Goal: Information Seeking & Learning: Learn about a topic

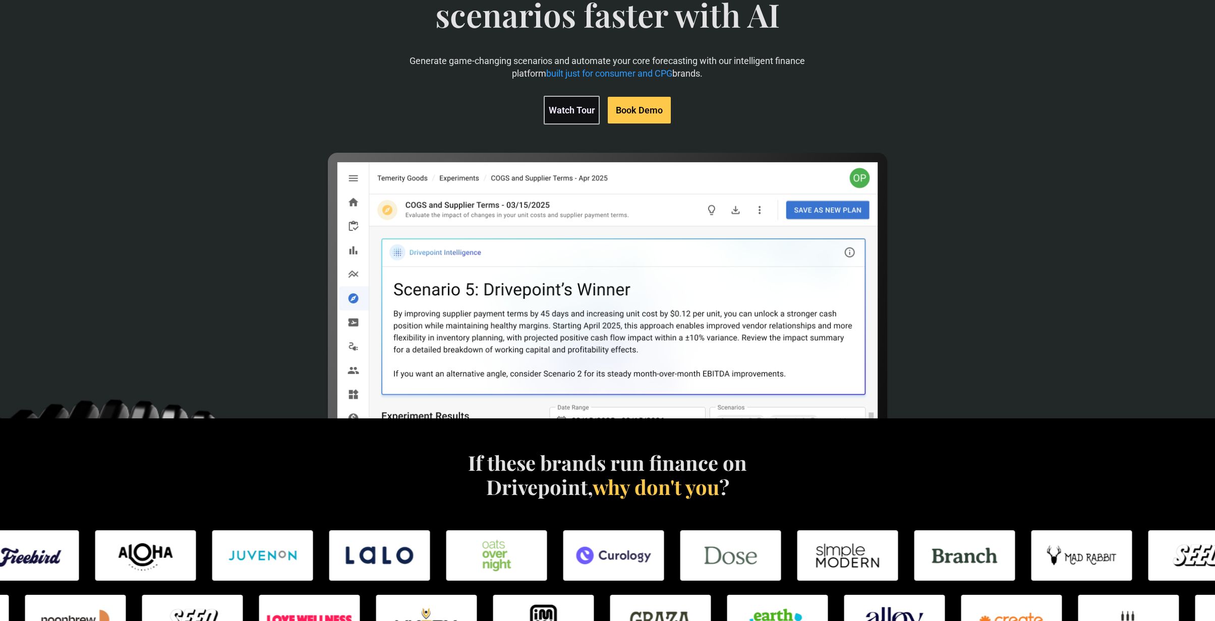
scroll to position [101, 0]
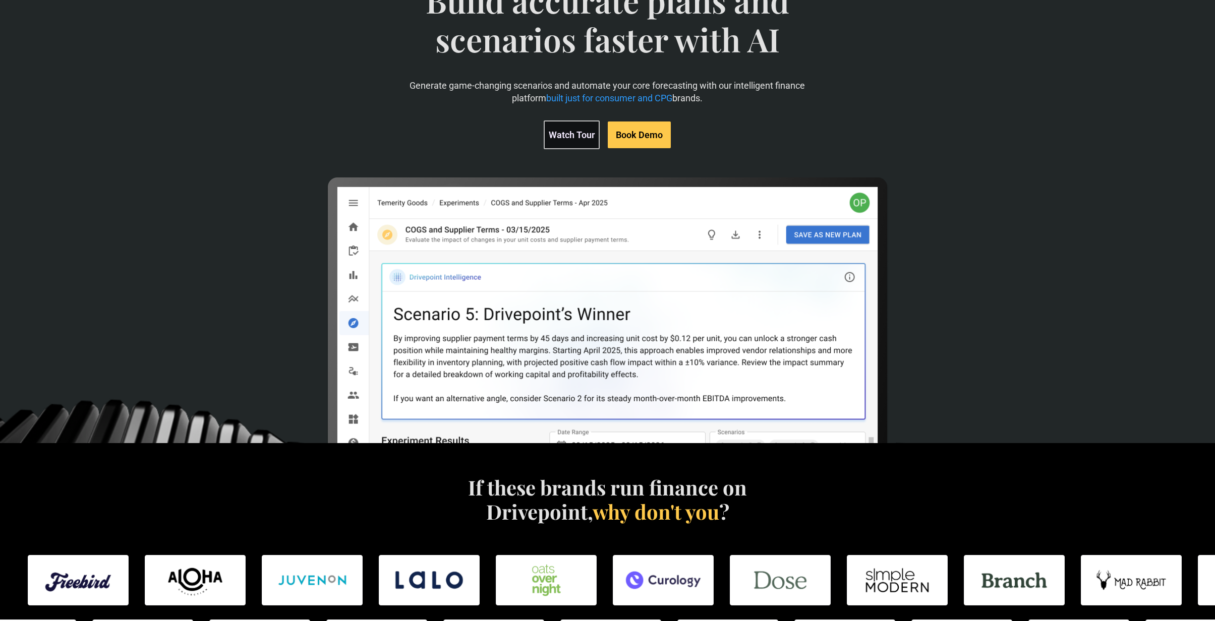
click at [499, 381] on img at bounding box center [608, 460] width 564 height 564
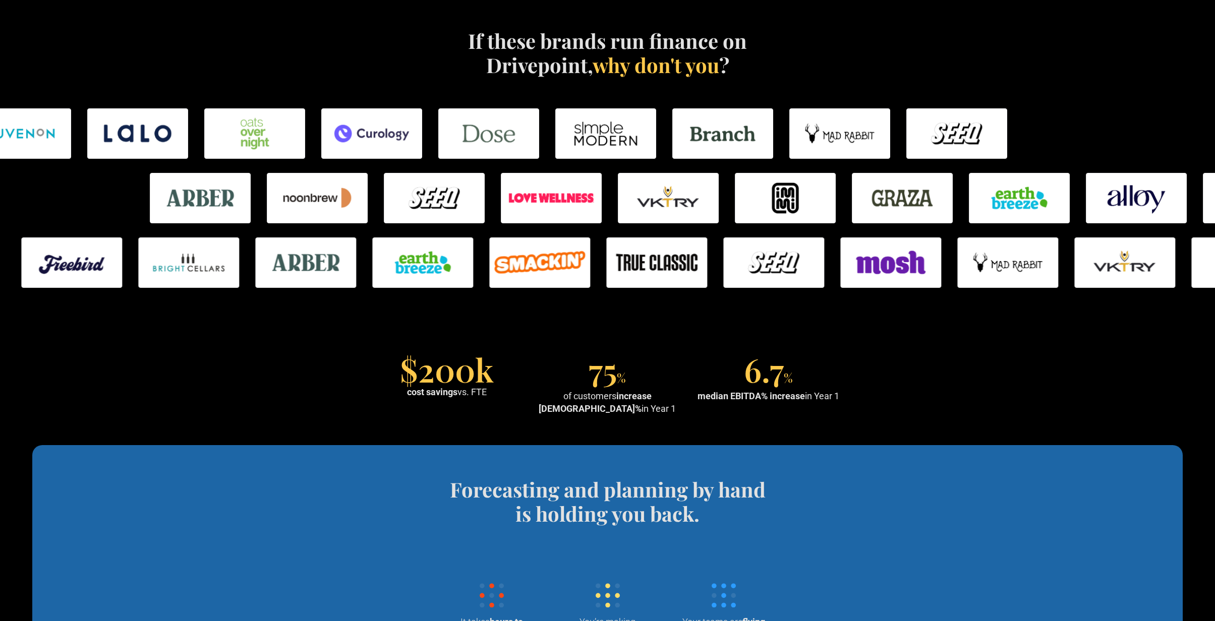
scroll to position [656, 0]
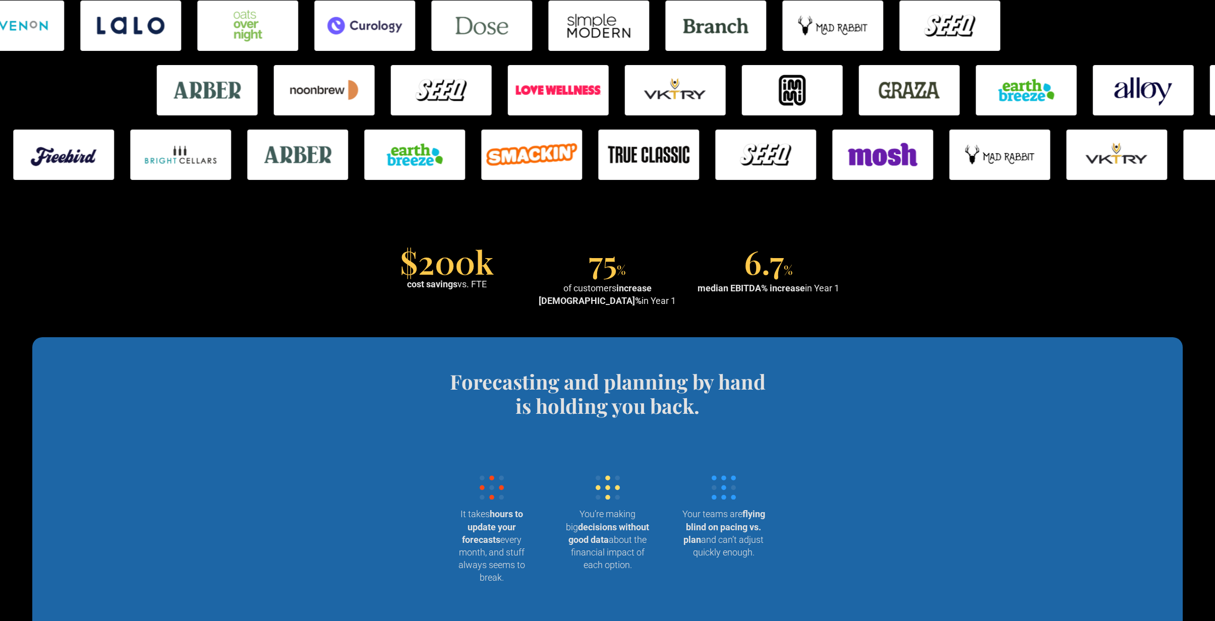
click at [441, 279] on strong "cost savings" at bounding box center [432, 284] width 50 height 11
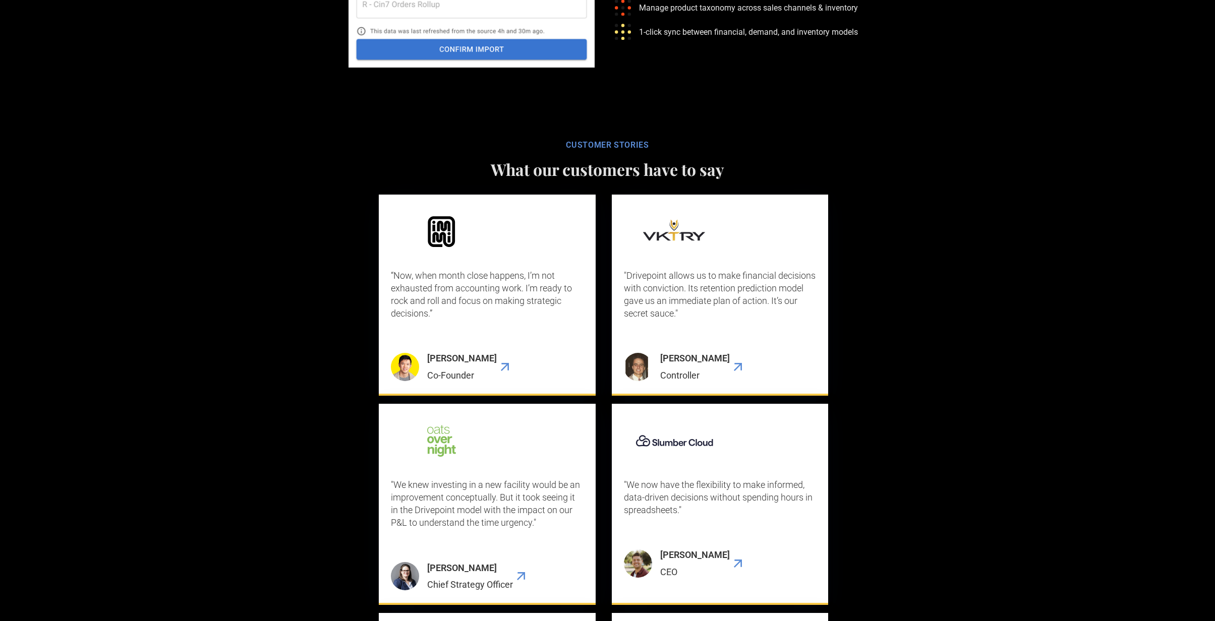
scroll to position [2674, 0]
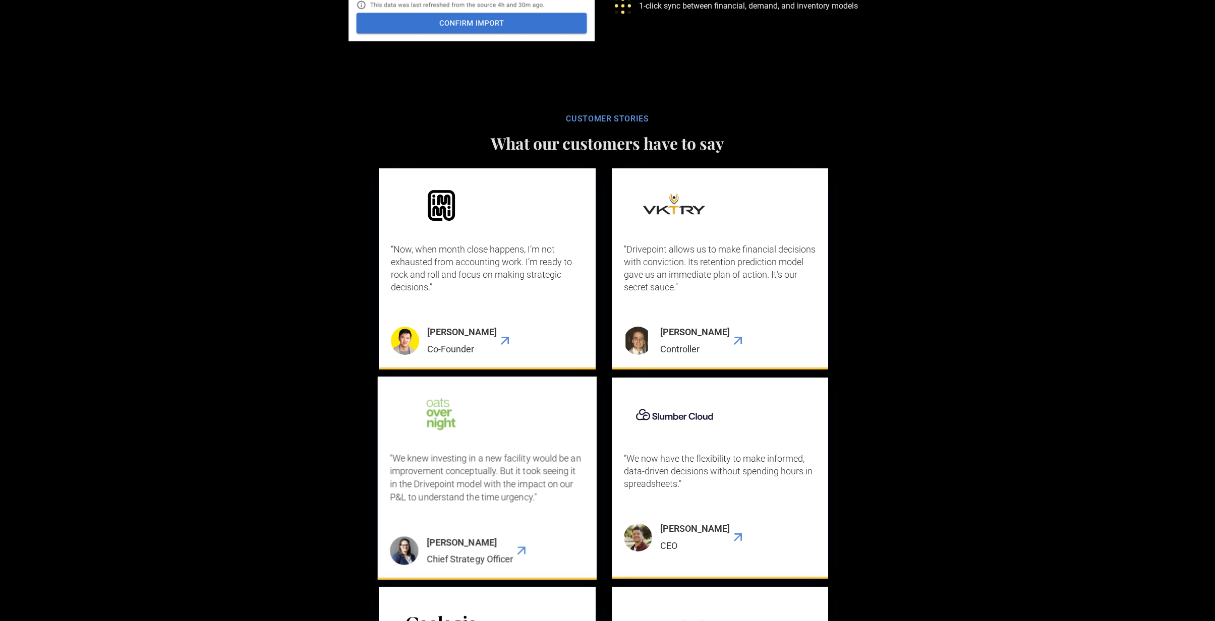
click at [431, 428] on img "4 / 9" at bounding box center [441, 414] width 102 height 51
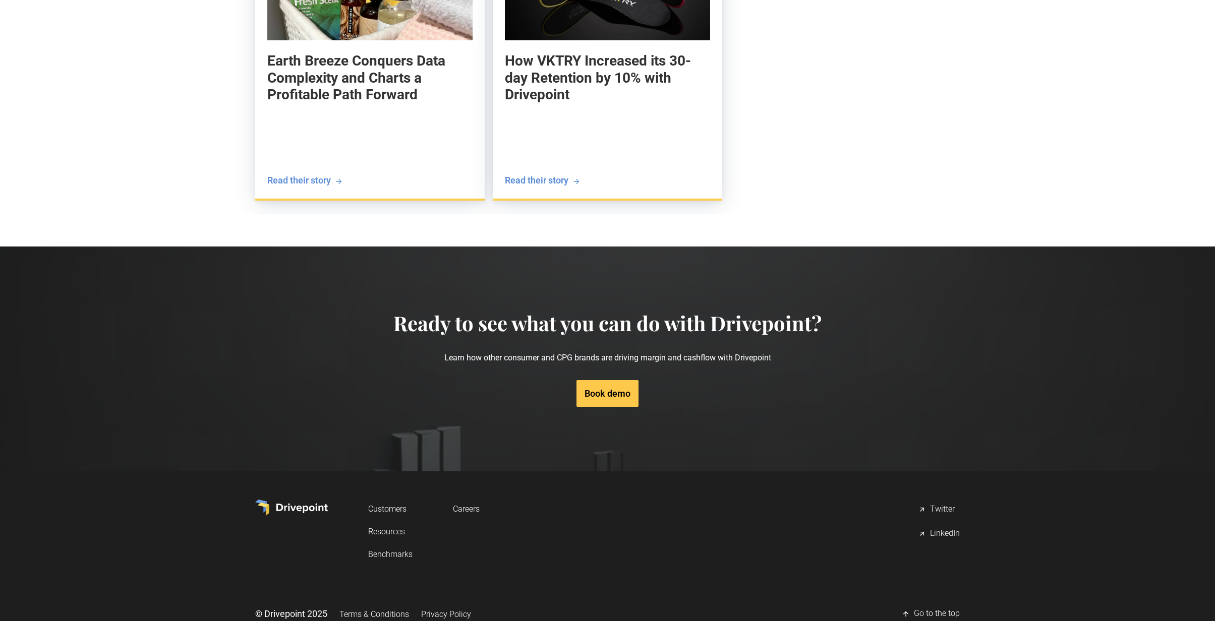
scroll to position [2422, 0]
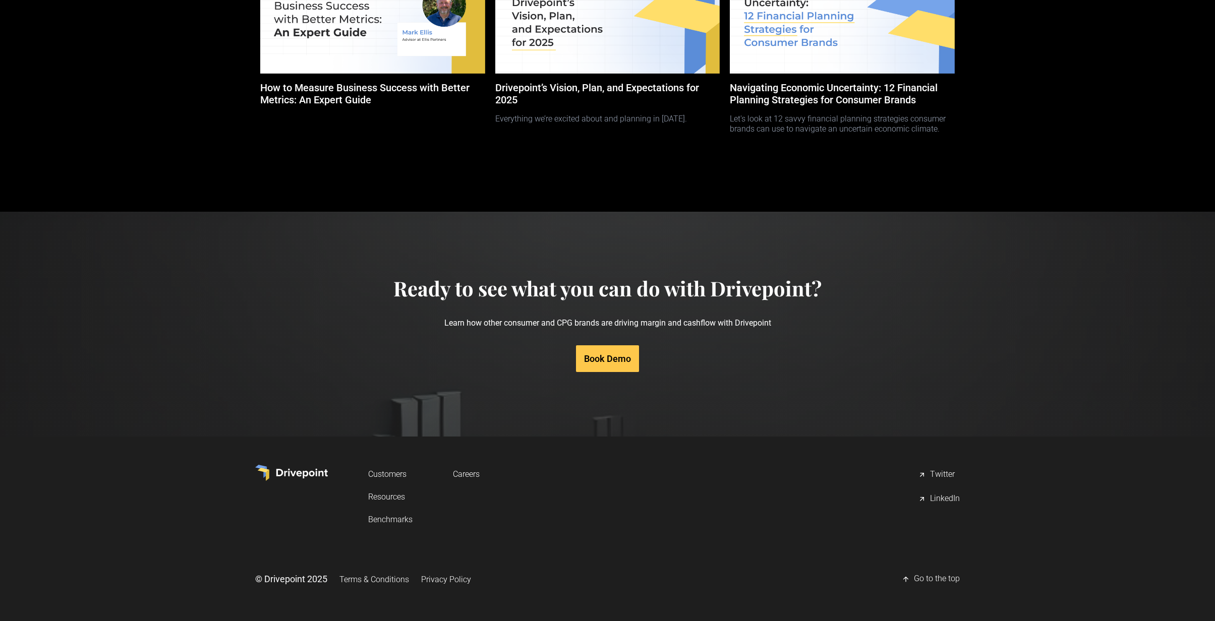
scroll to position [4508, 0]
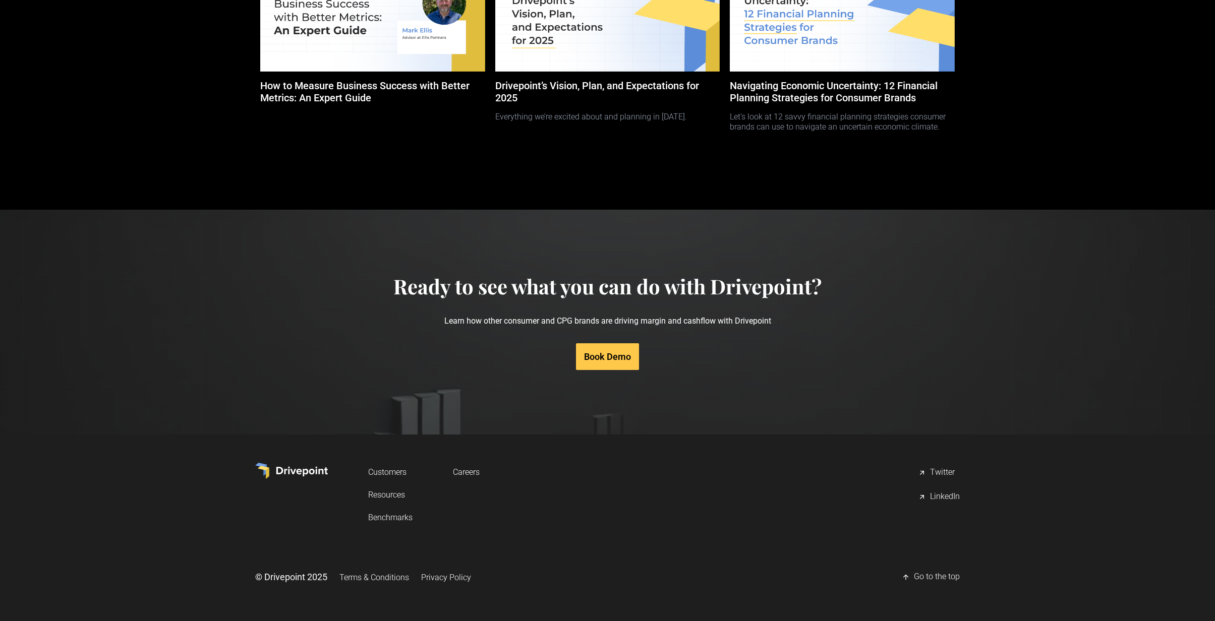
click at [382, 495] on link "Resources" at bounding box center [390, 495] width 44 height 19
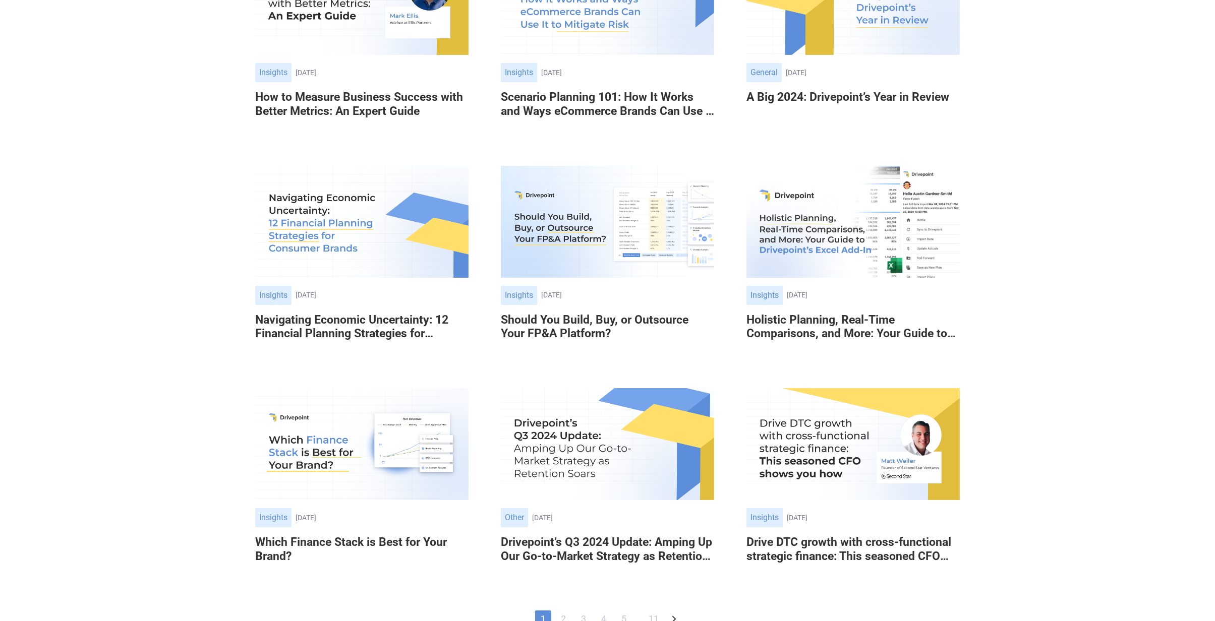
scroll to position [504, 0]
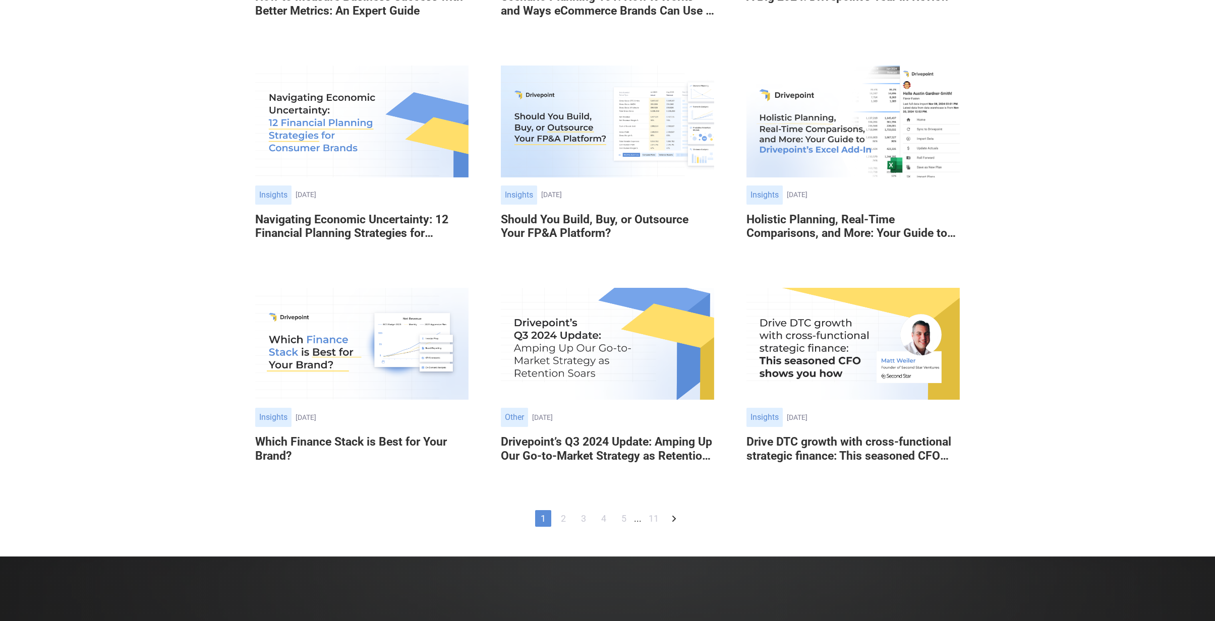
click at [564, 517] on link "2" at bounding box center [563, 518] width 16 height 17
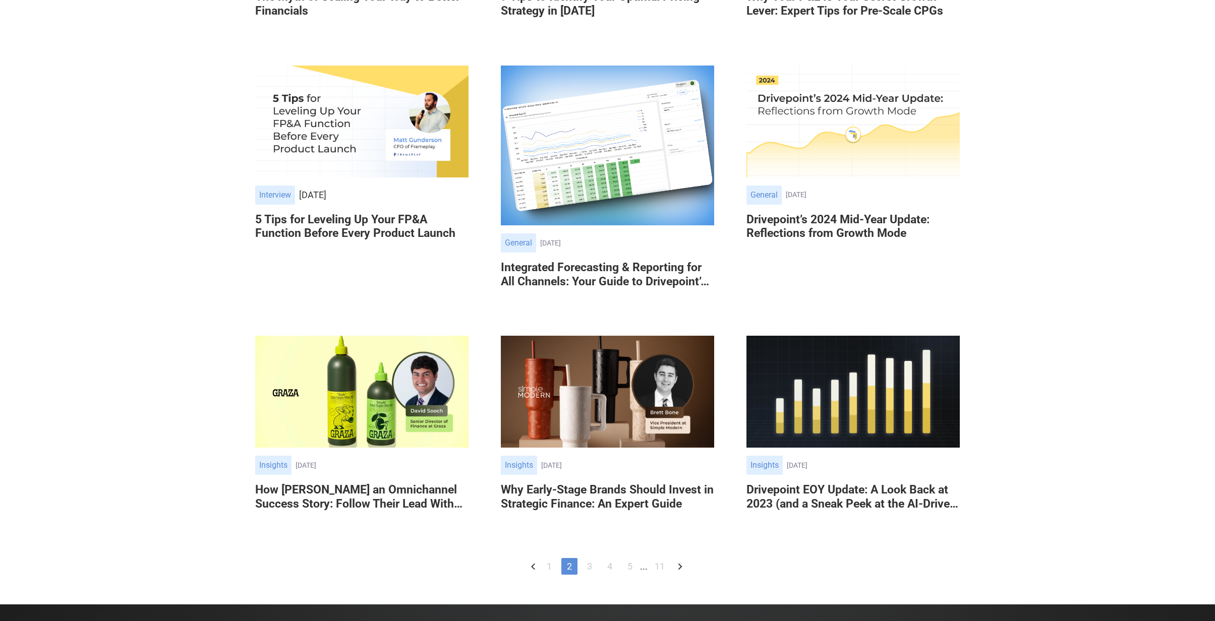
click at [593, 568] on link "3" at bounding box center [590, 566] width 16 height 17
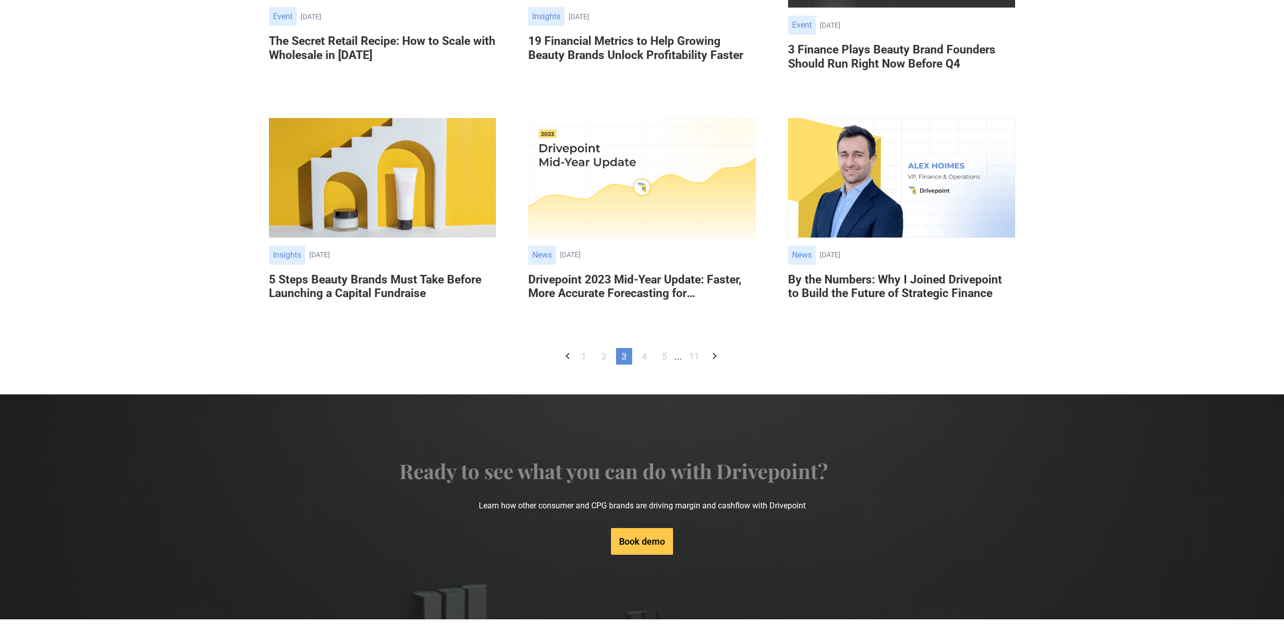
scroll to position [605, 0]
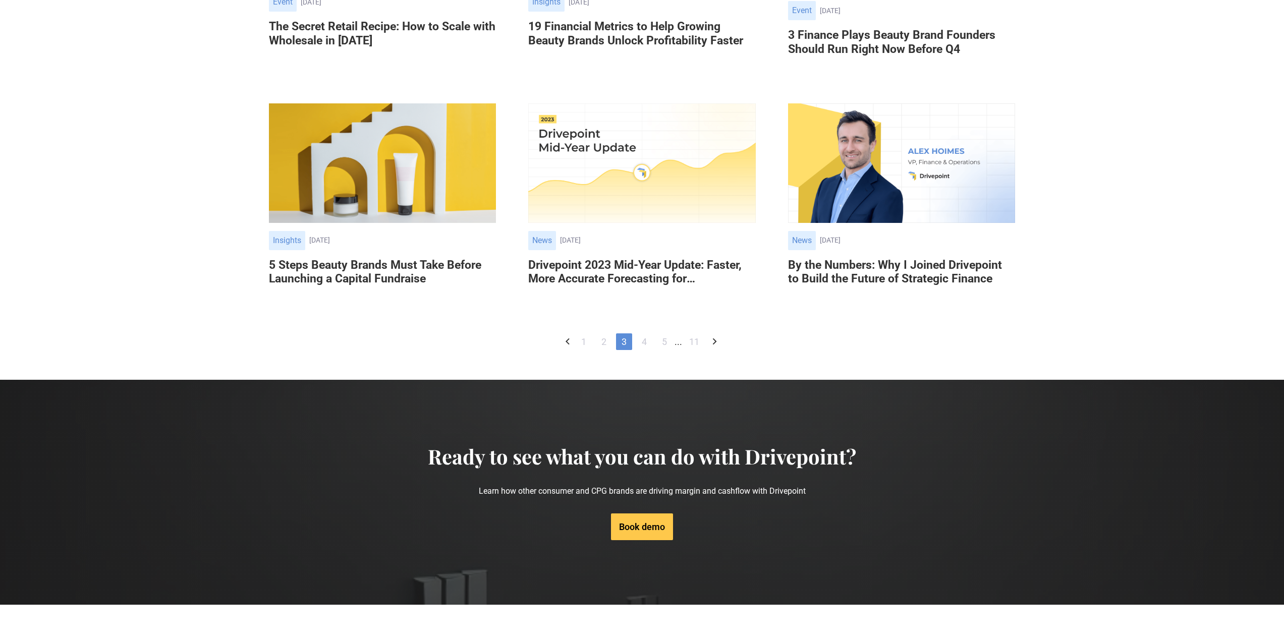
click at [646, 350] on link "4" at bounding box center [644, 341] width 16 height 17
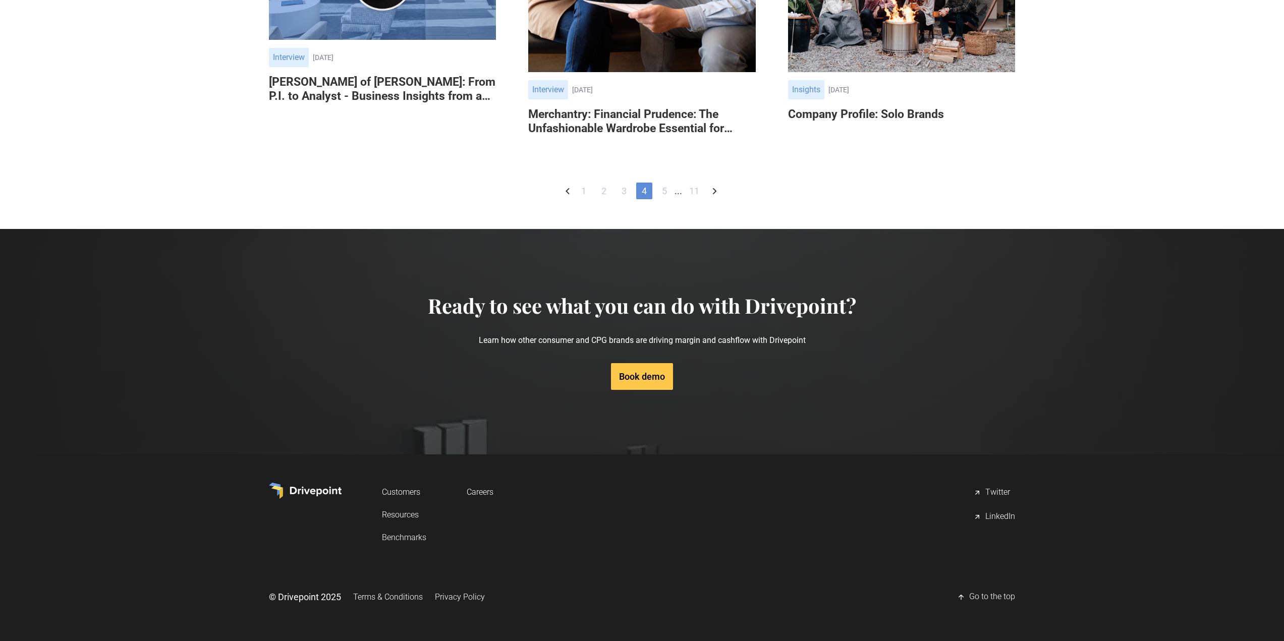
scroll to position [785, 0]
click at [580, 199] on link "1" at bounding box center [584, 191] width 16 height 17
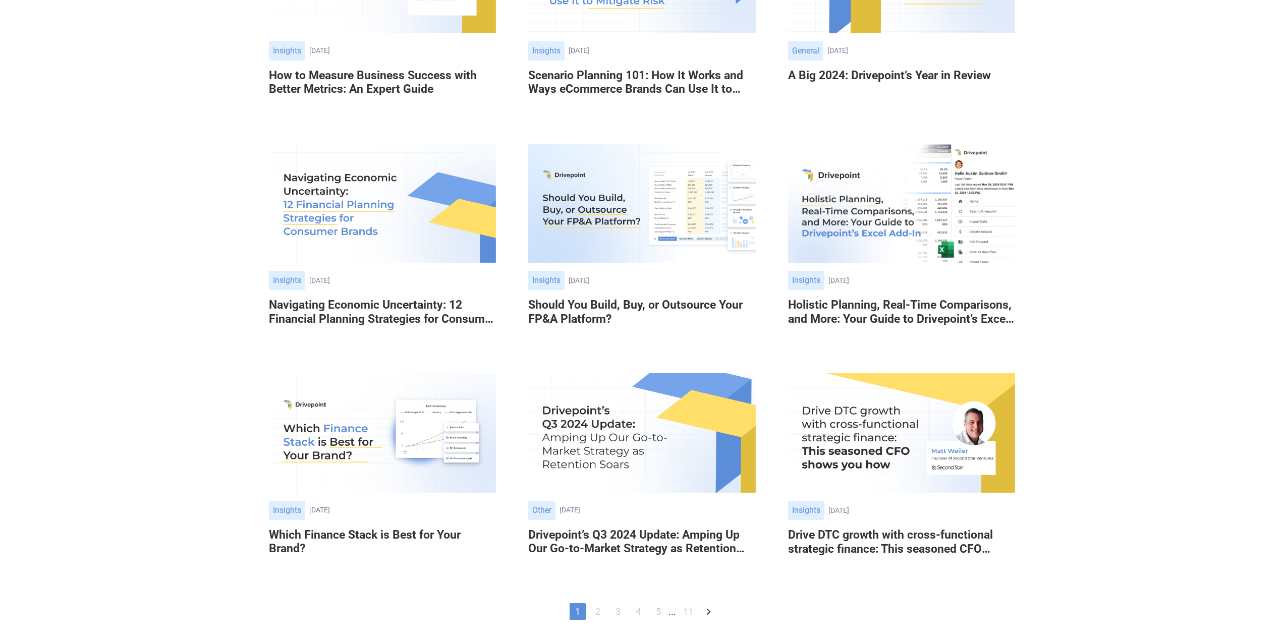
scroll to position [252, 0]
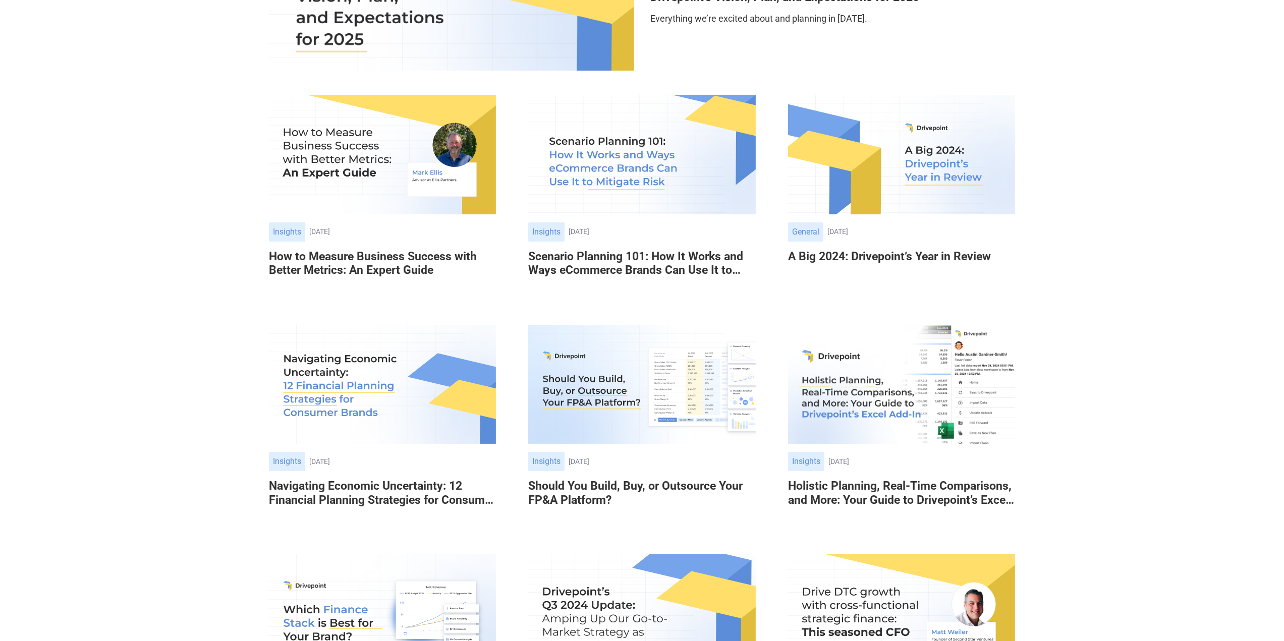
click at [329, 149] on img at bounding box center [382, 154] width 227 height 119
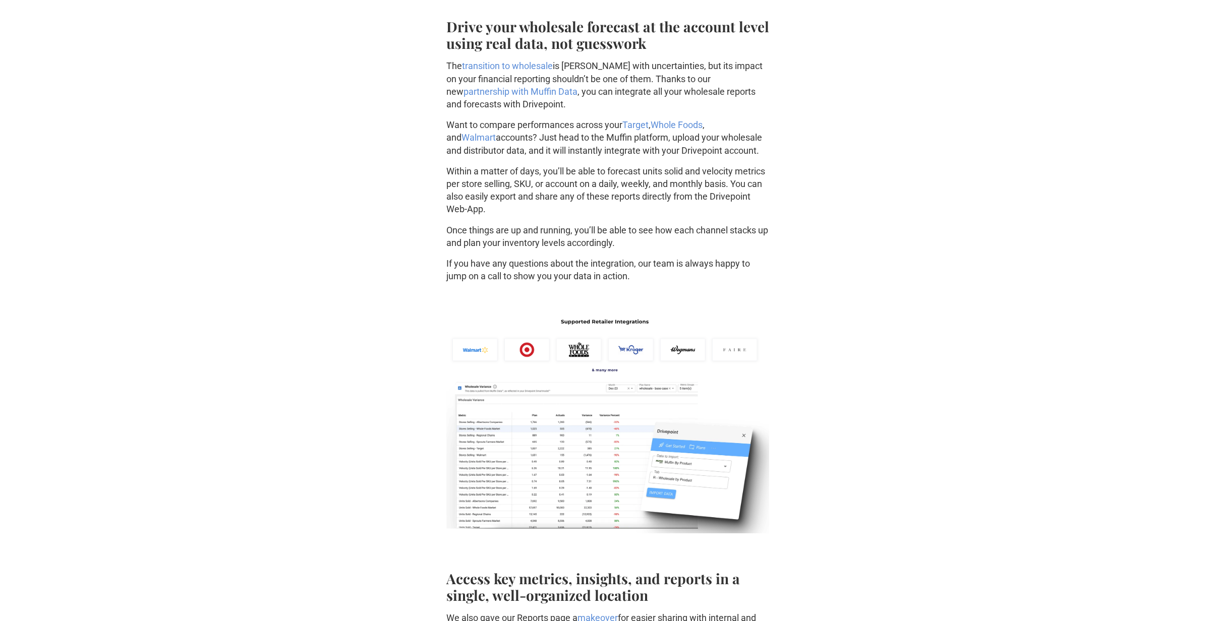
scroll to position [1261, 0]
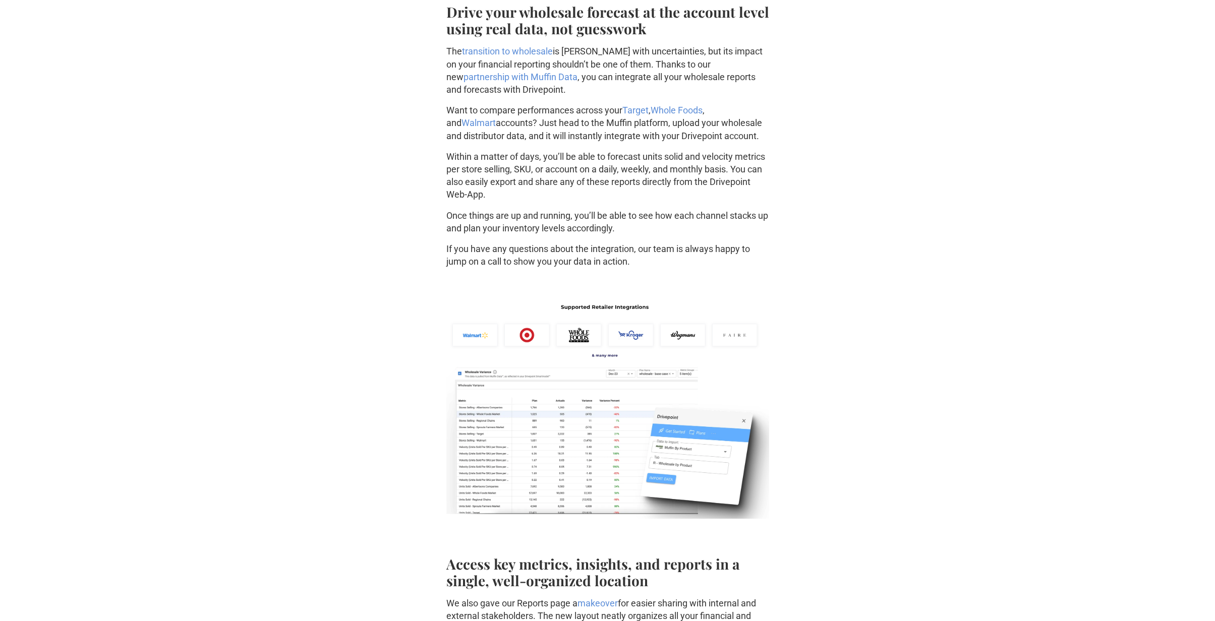
click at [631, 338] on img at bounding box center [607, 329] width 323 height 65
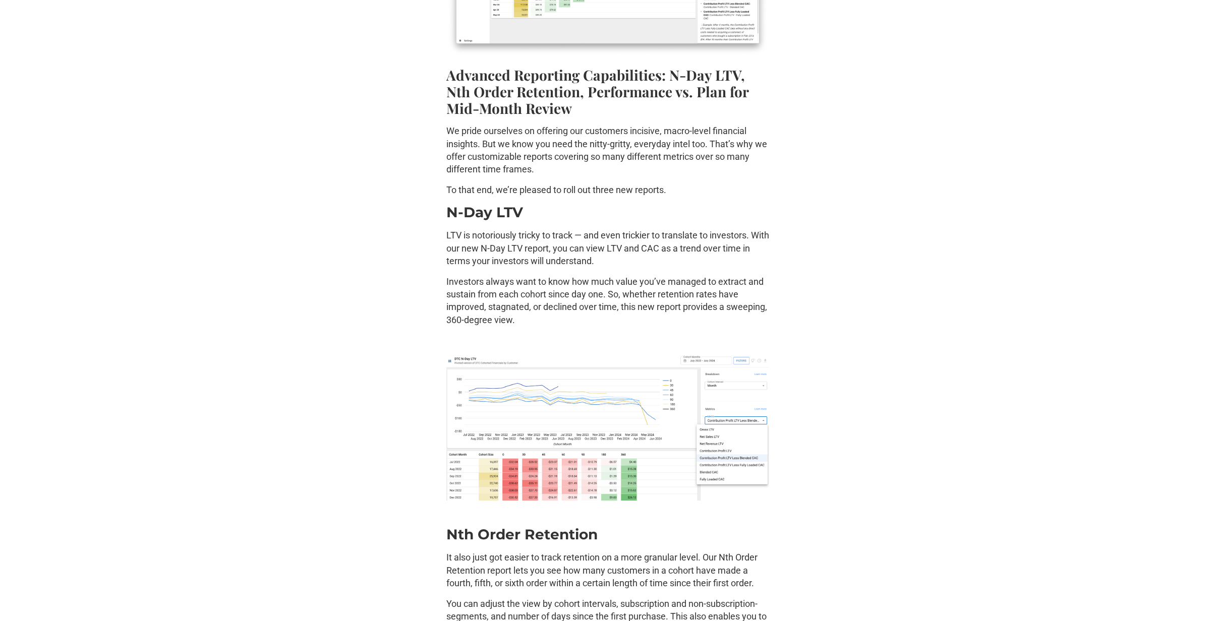
scroll to position [2421, 0]
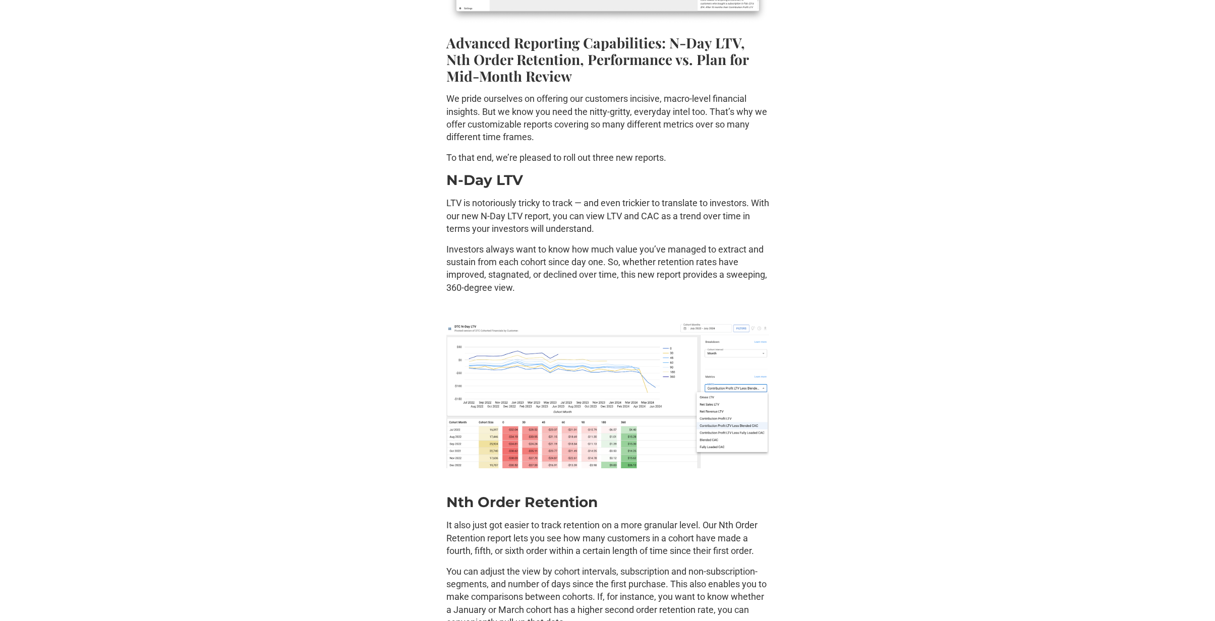
click at [594, 393] on img at bounding box center [607, 396] width 323 height 146
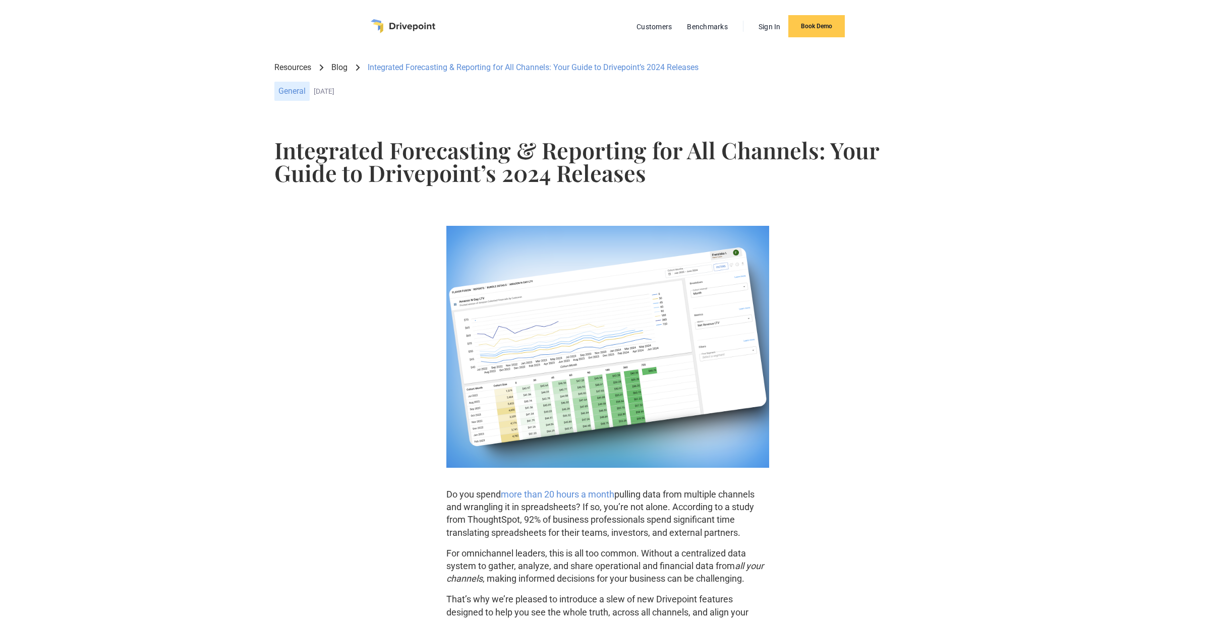
scroll to position [0, 0]
click at [286, 71] on link "Resources" at bounding box center [292, 68] width 37 height 11
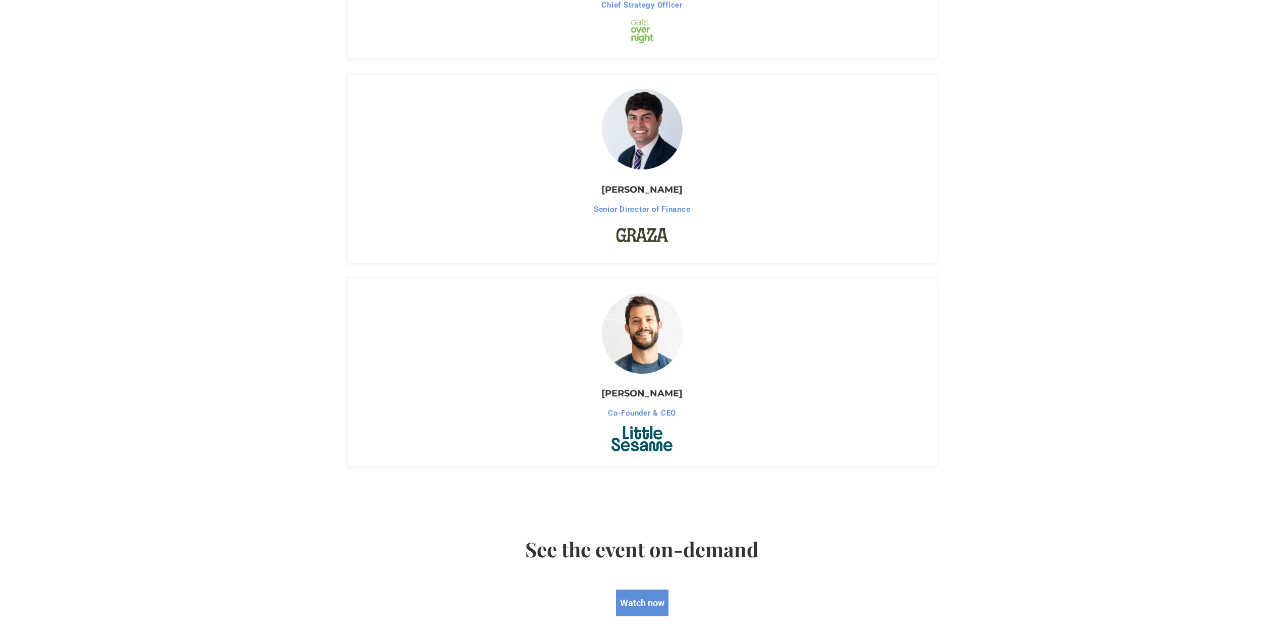
scroll to position [1059, 0]
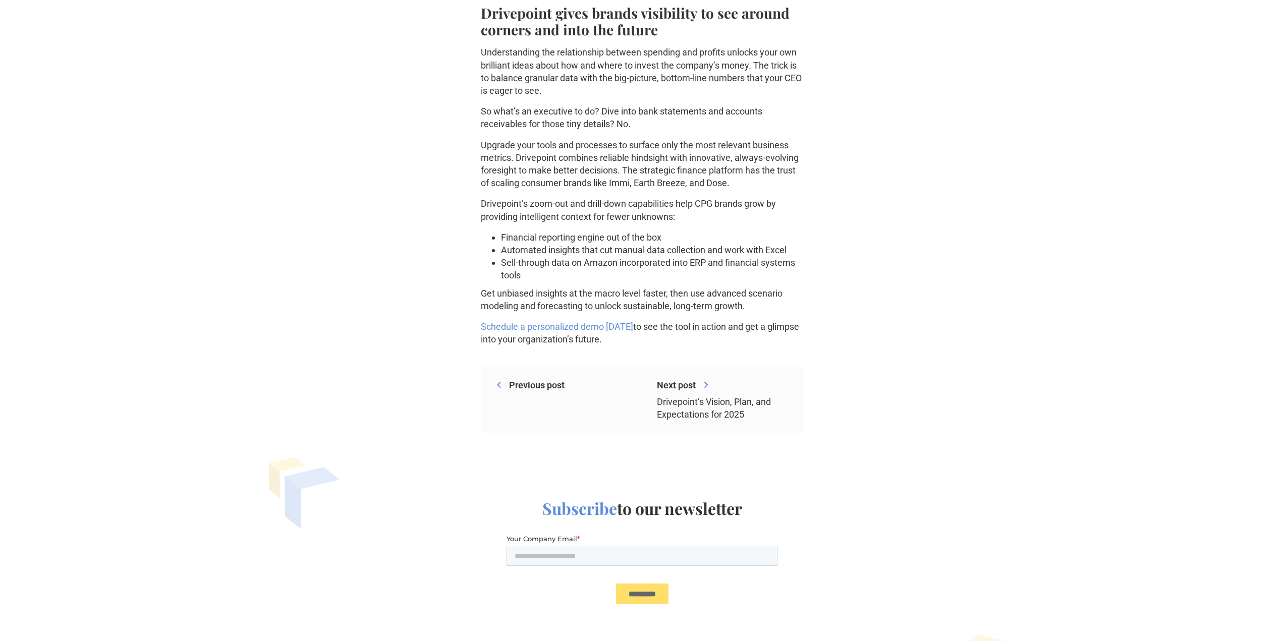
scroll to position [3632, 0]
